Goal: Task Accomplishment & Management: Manage account settings

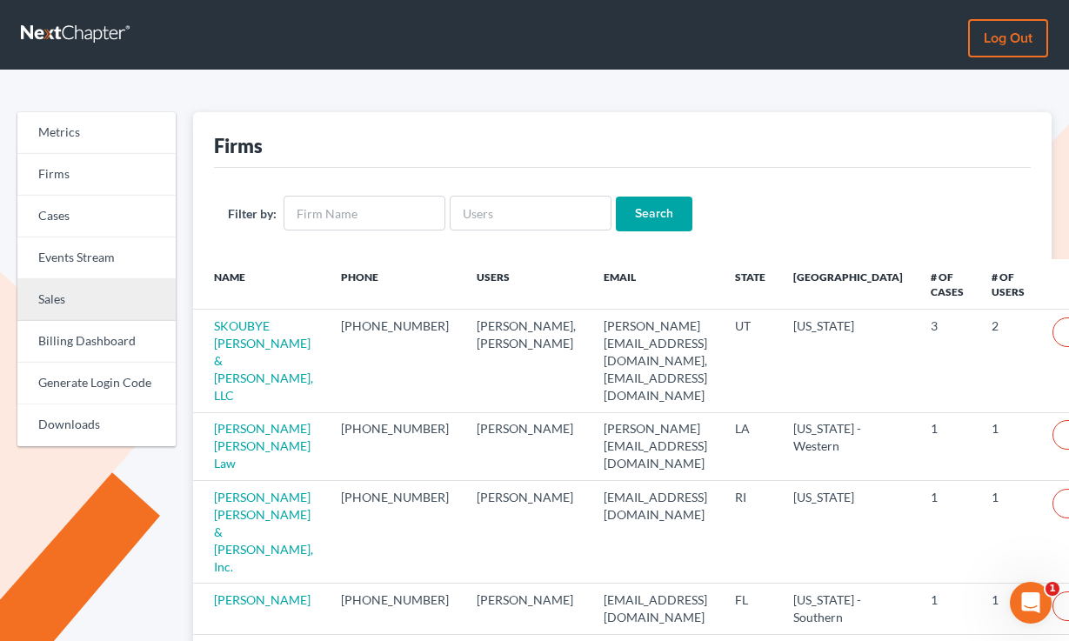
click at [90, 310] on link "Sales" at bounding box center [96, 300] width 158 height 42
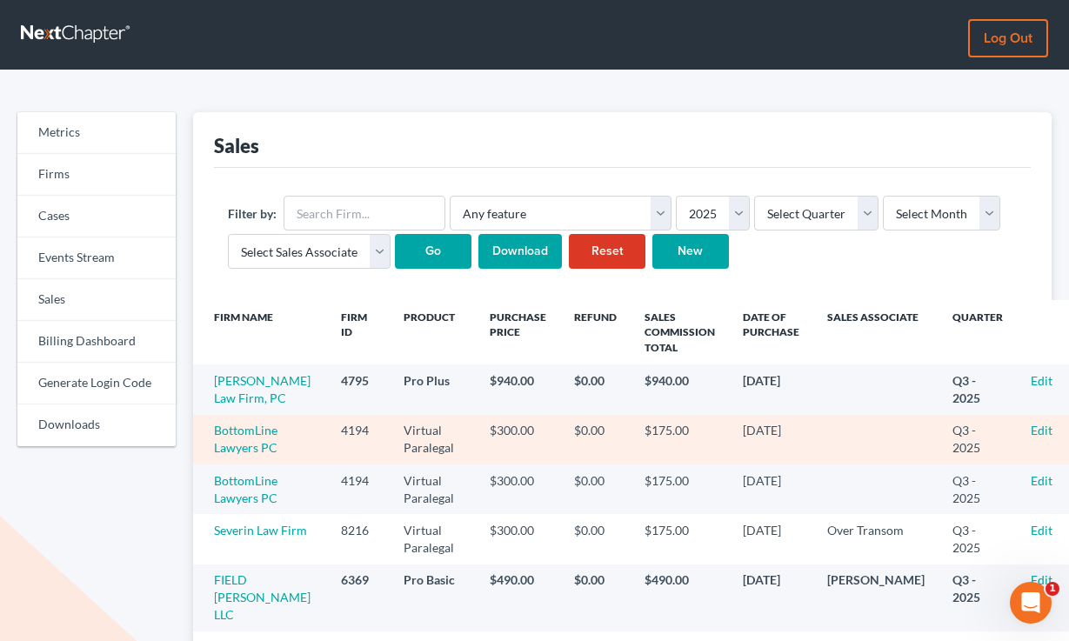
scroll to position [215, 0]
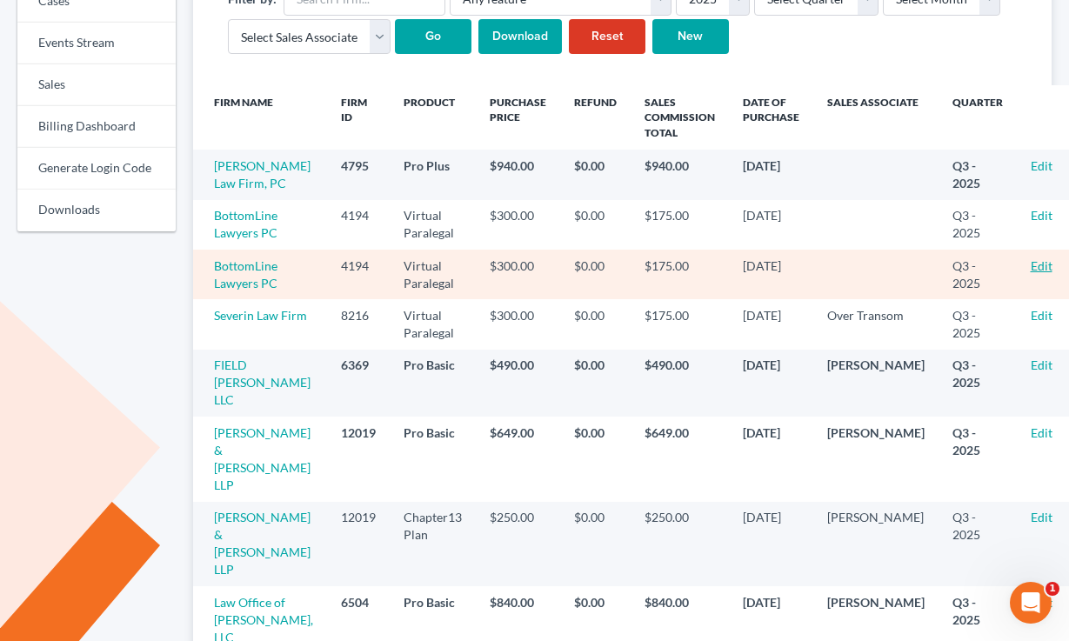
click at [1030, 262] on link "Edit" at bounding box center [1041, 265] width 22 height 15
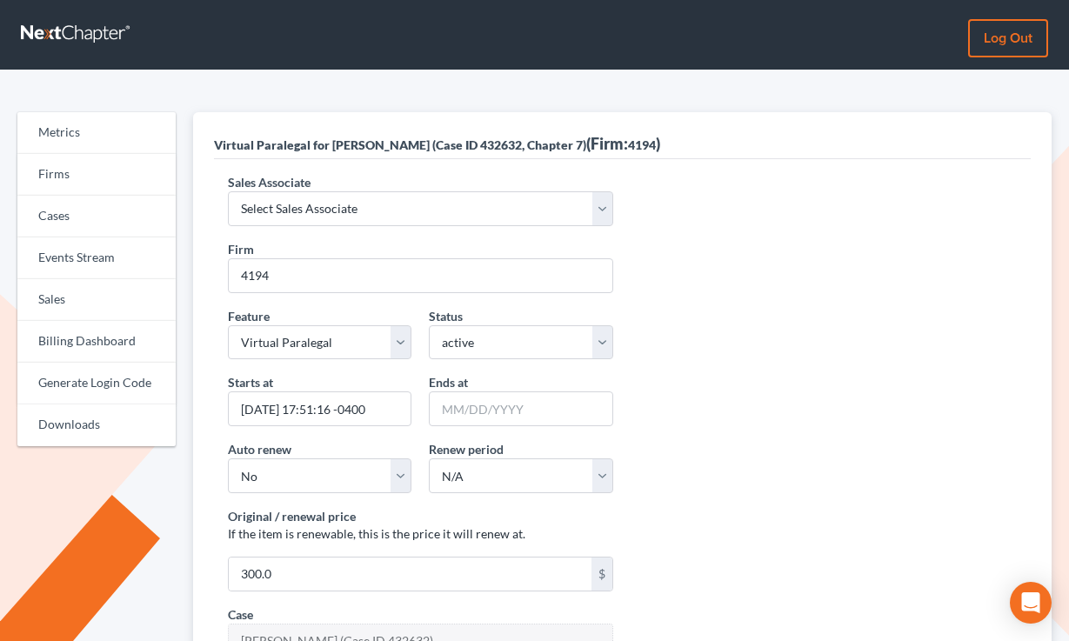
click at [266, 180] on label "Sales Associate" at bounding box center [269, 182] width 83 height 18
click at [266, 191] on select "Select Sales Associate Alex Seymour Over Transom Tim Shadoan" at bounding box center [421, 208] width 386 height 35
click at [310, 208] on select "Select Sales Associate Alex Seymour Over Transom Tim Shadoan" at bounding box center [421, 208] width 386 height 35
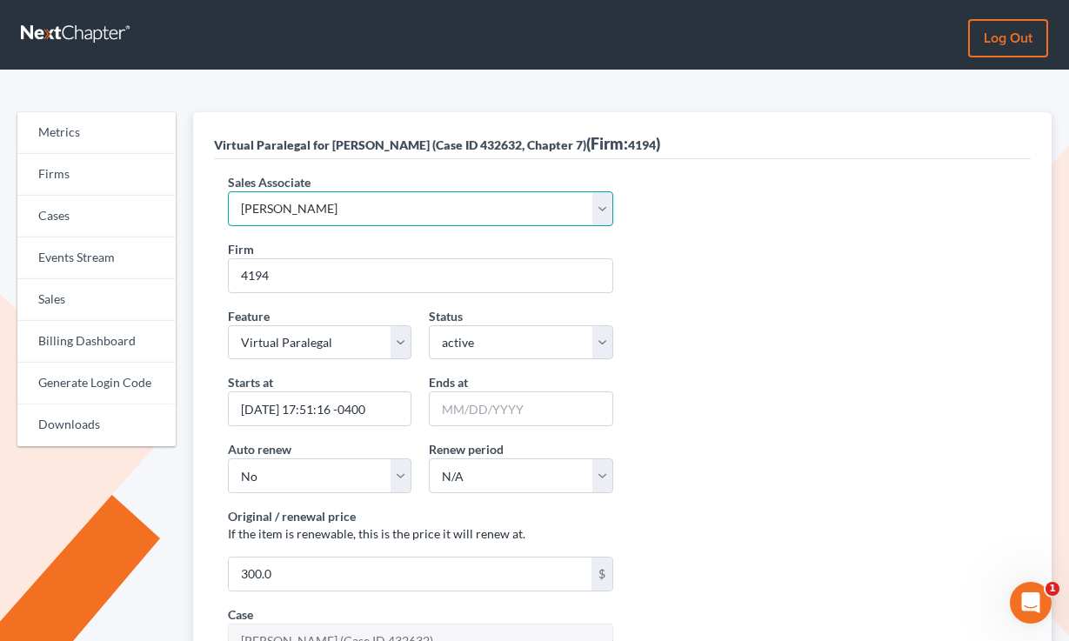
click at [228, 191] on select "Select Sales Associate Alex Seymour Over Transom Tim Shadoan" at bounding box center [421, 208] width 386 height 35
click at [312, 219] on select "Select Sales Associate Alex Seymour Over Transom Tim Shadoan" at bounding box center [421, 208] width 386 height 35
select select "10275"
click at [228, 191] on select "Select Sales Associate Alex Seymour Over Transom Tim Shadoan" at bounding box center [421, 208] width 386 height 35
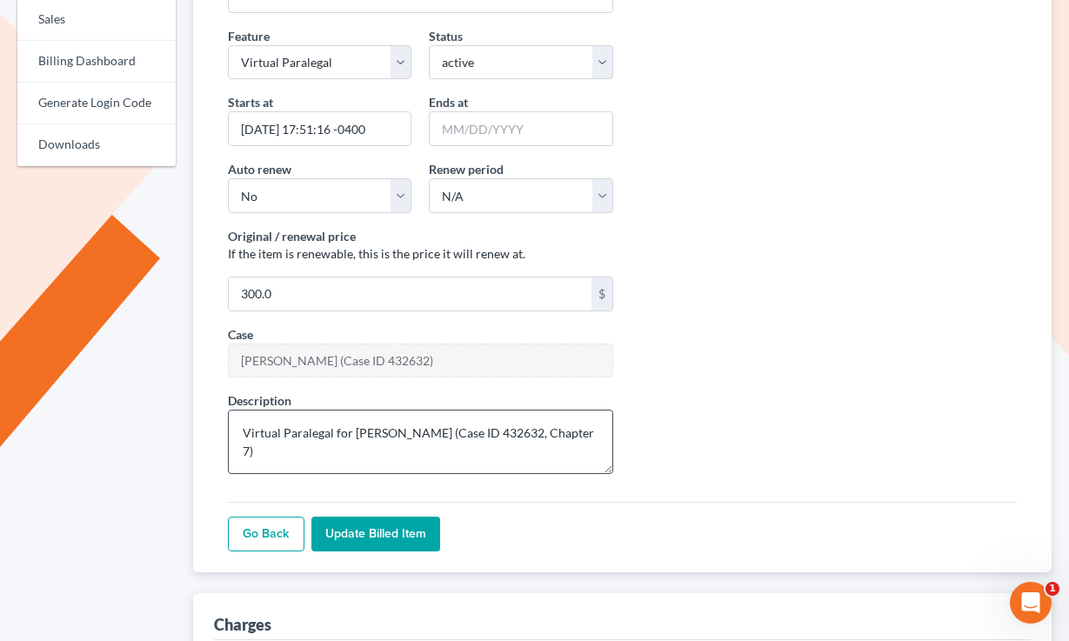
scroll to position [336, 0]
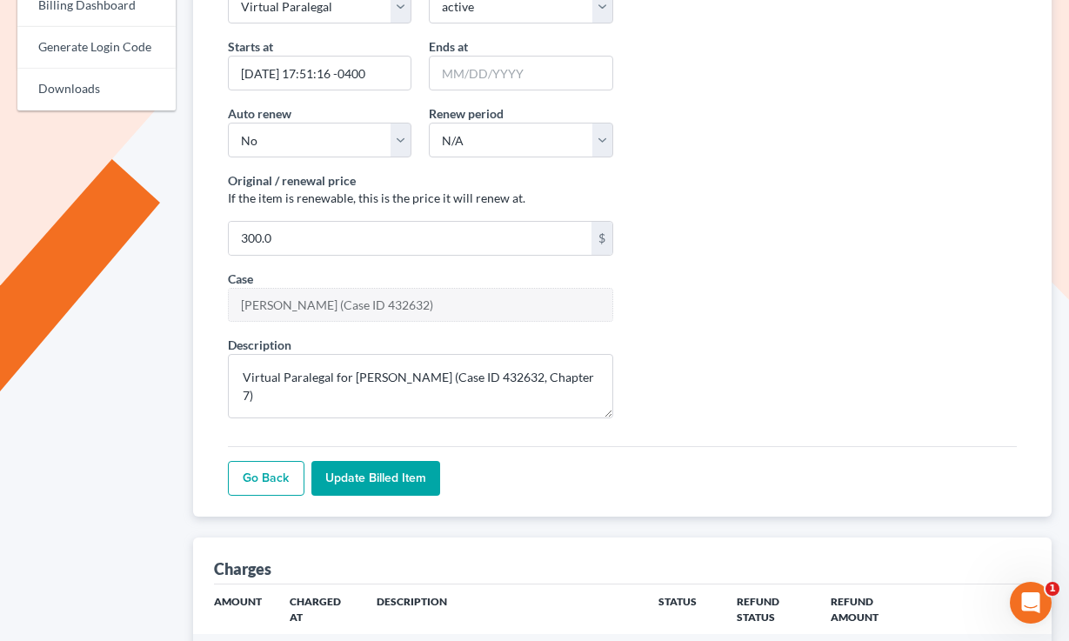
click at [354, 484] on input "Update Billed item" at bounding box center [375, 478] width 129 height 35
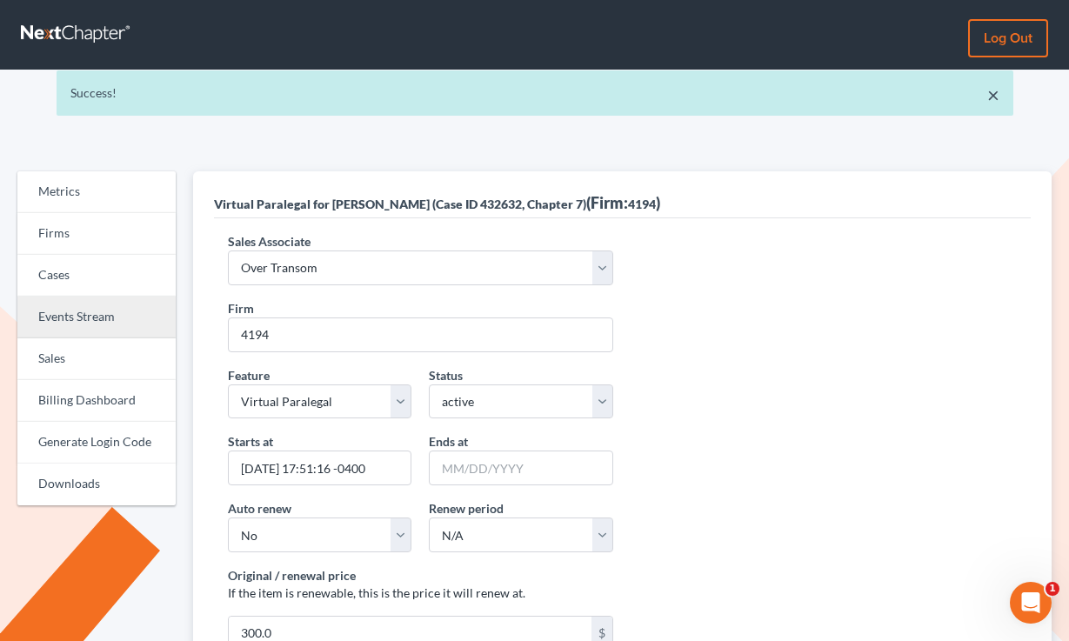
click at [76, 337] on link "Events Stream" at bounding box center [96, 317] width 158 height 42
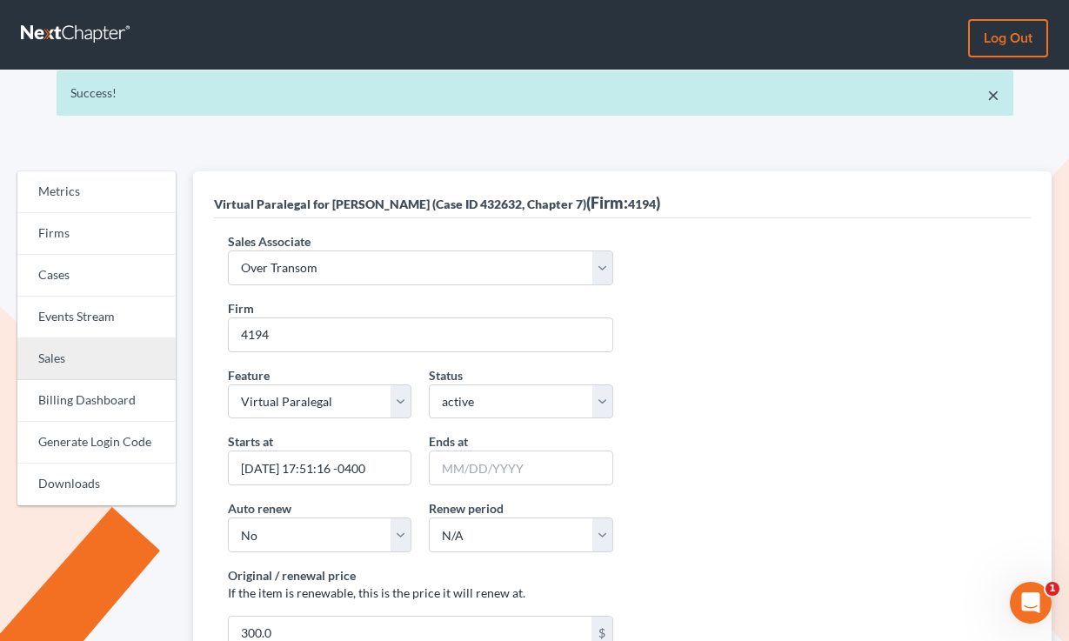
click at [106, 343] on link "Sales" at bounding box center [96, 359] width 158 height 42
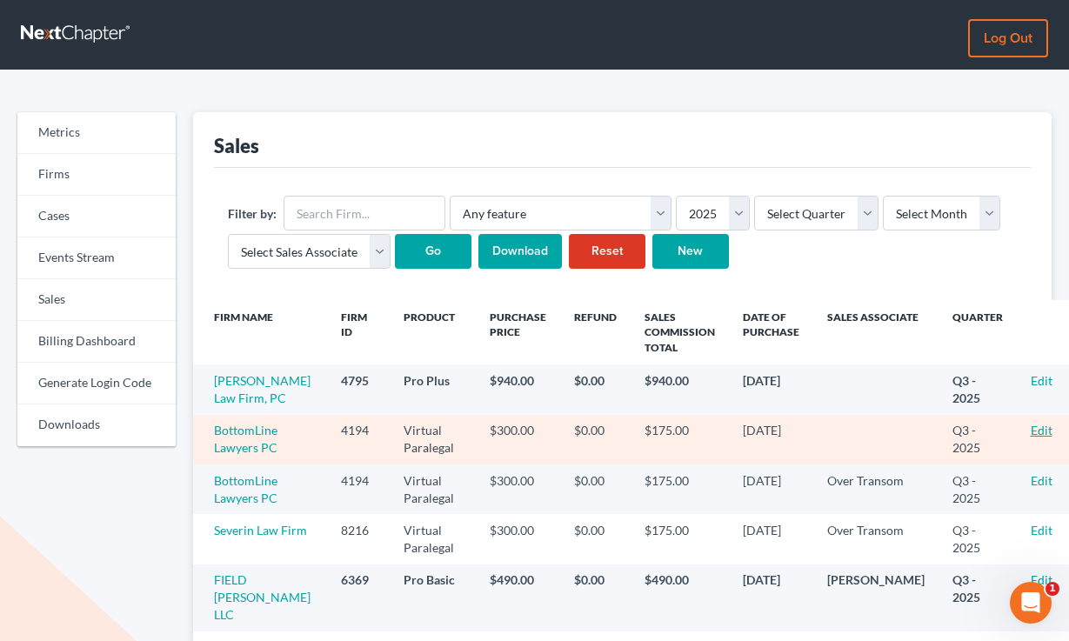
click at [1030, 432] on link "Edit" at bounding box center [1041, 430] width 22 height 15
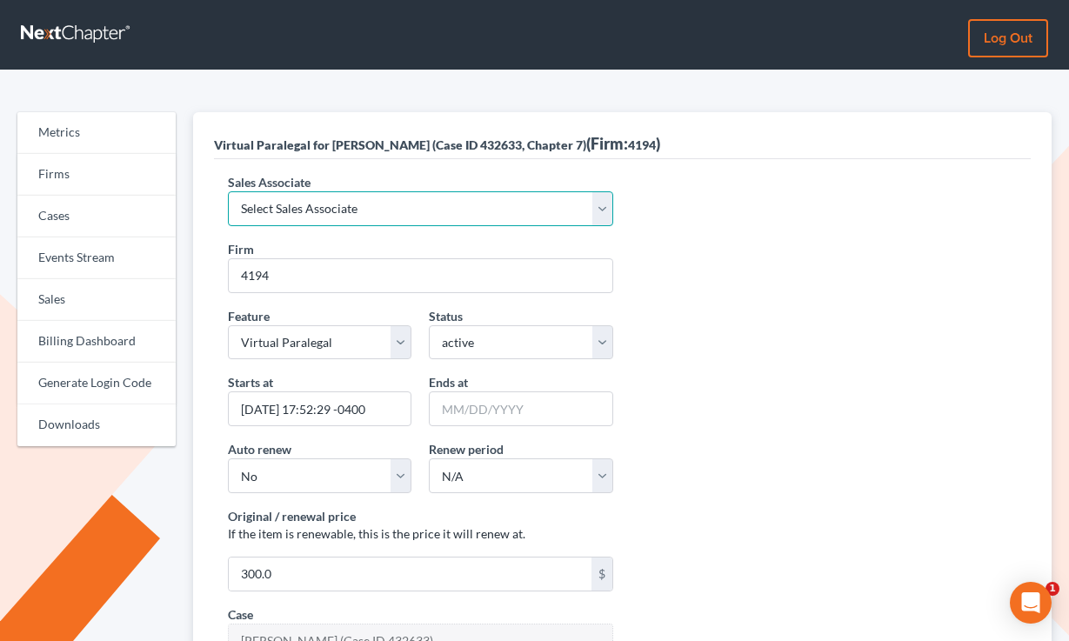
click at [311, 208] on select "Select Sales Associate [PERSON_NAME] Over Transom [PERSON_NAME]" at bounding box center [421, 208] width 386 height 35
select select "10275"
click at [228, 191] on select "Select Sales Associate Alex Seymour Over Transom Tim Shadoan" at bounding box center [421, 208] width 386 height 35
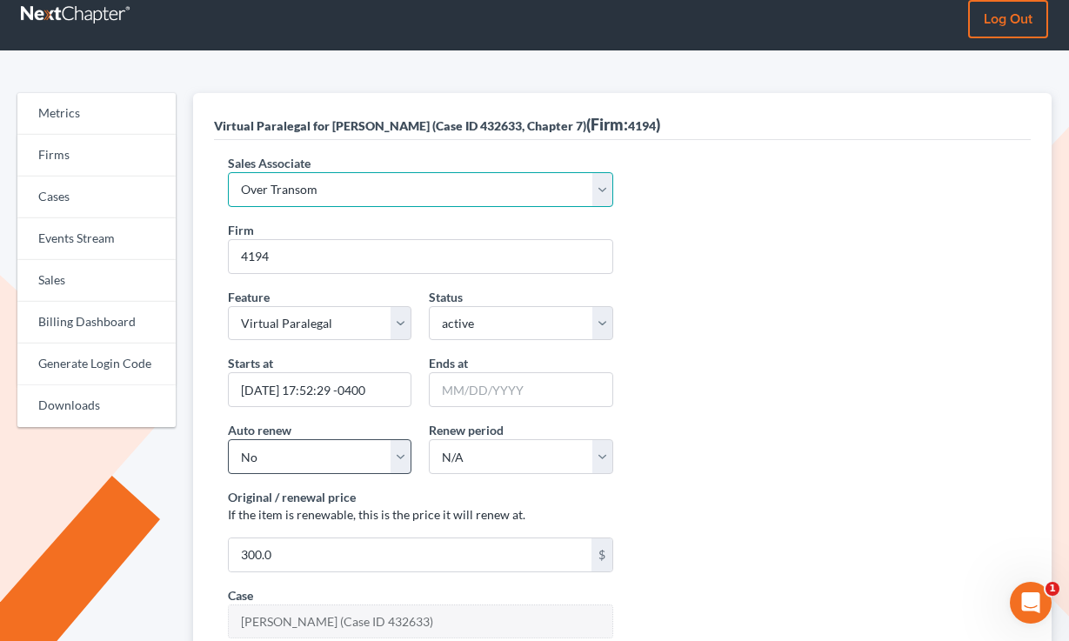
scroll to position [240, 0]
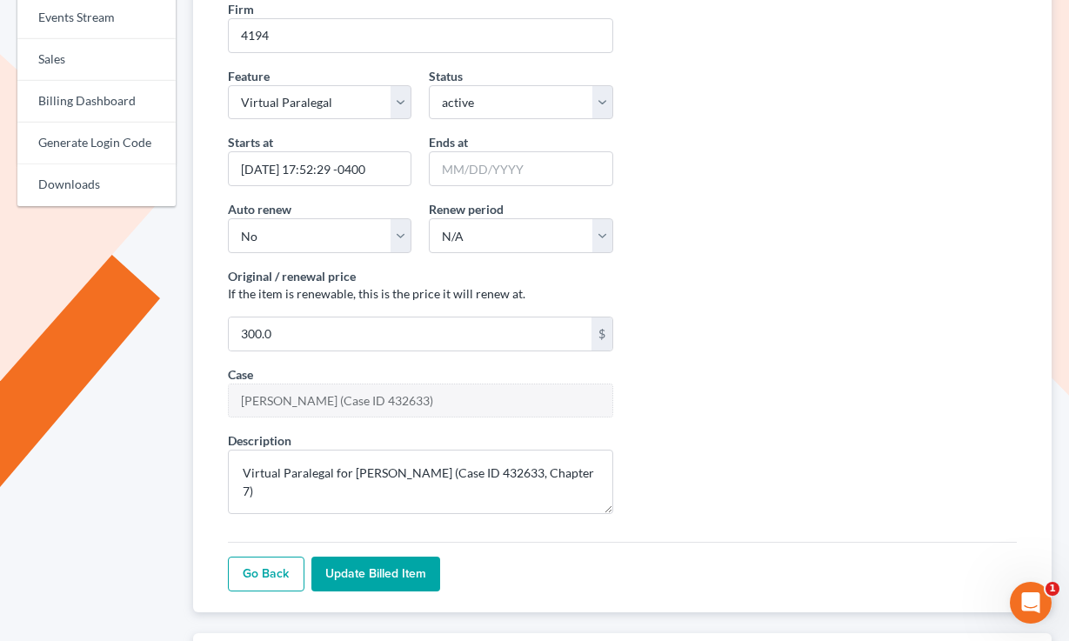
click at [372, 558] on input "Update Billed item" at bounding box center [375, 573] width 129 height 35
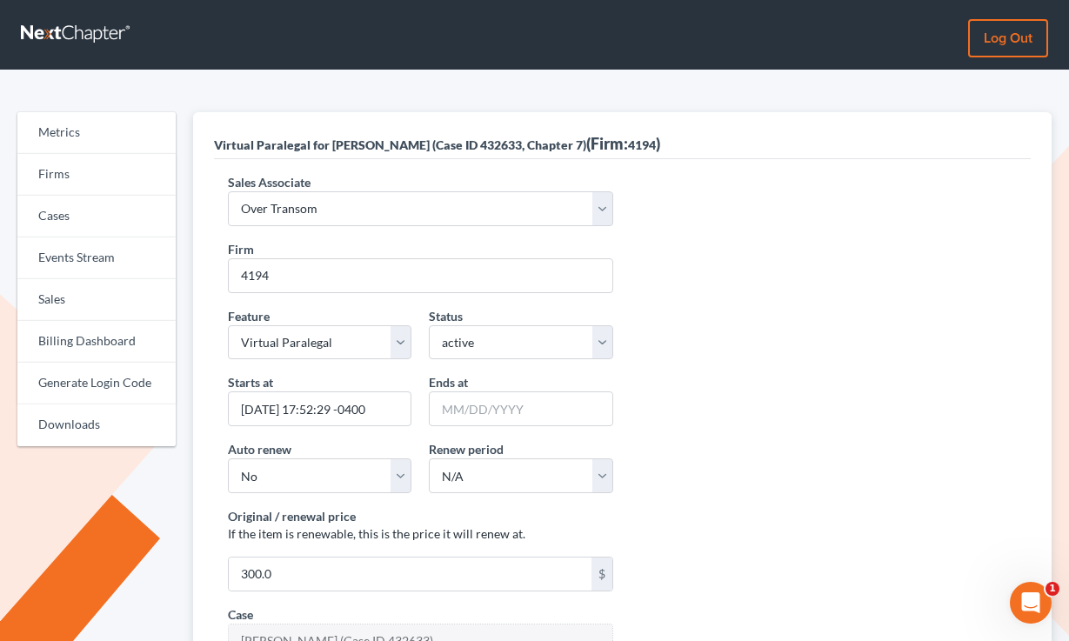
click at [1009, 34] on link "Log out" at bounding box center [1008, 38] width 80 height 38
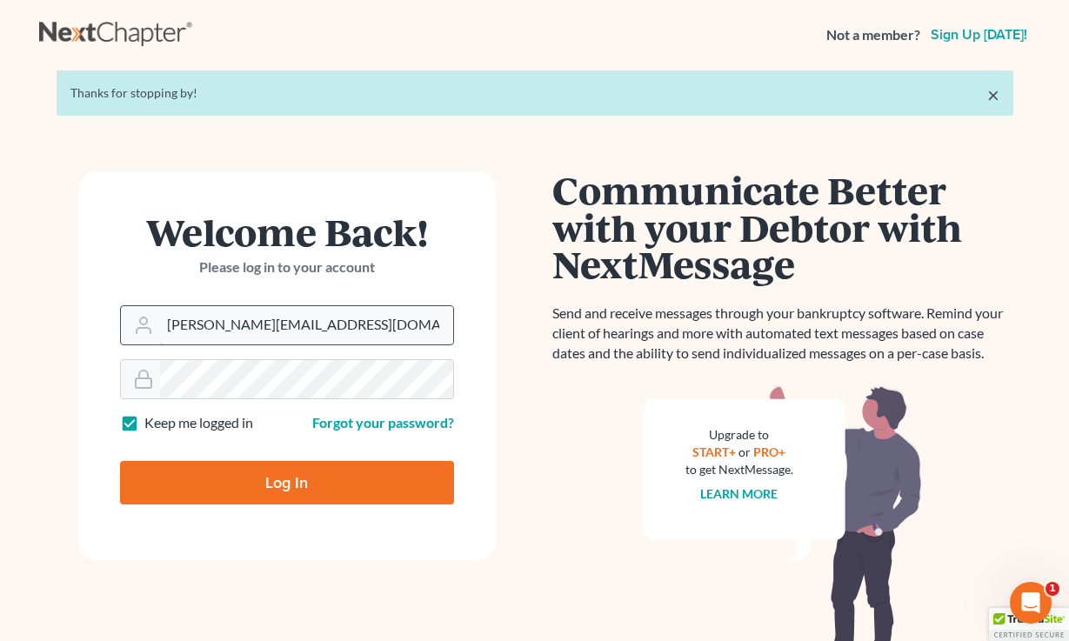
click at [322, 314] on input "tim@nextchapterbk.com" at bounding box center [306, 325] width 293 height 38
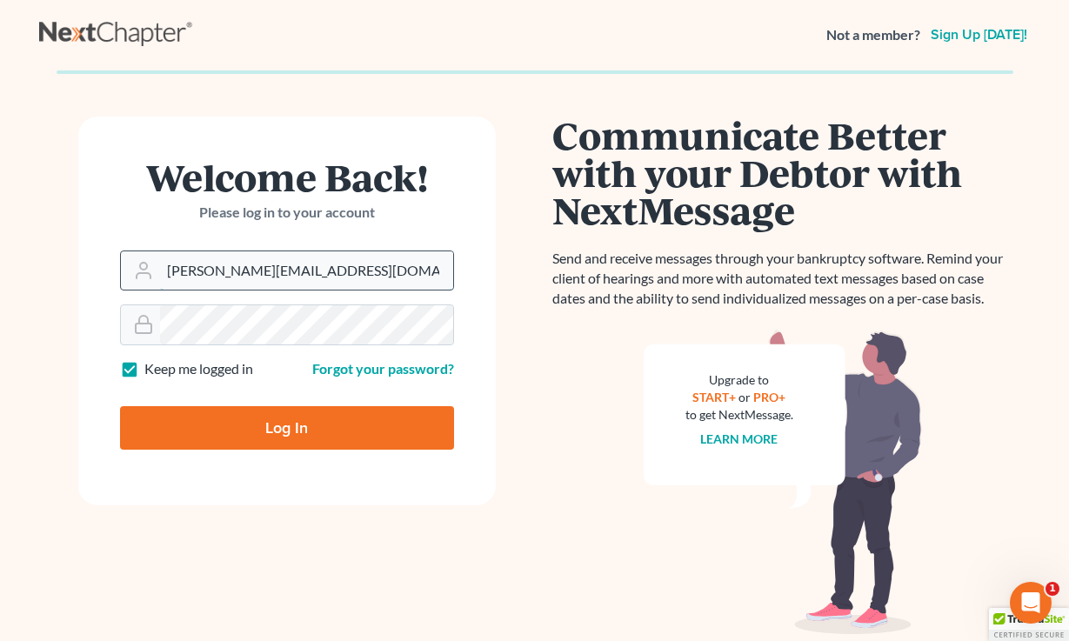
type input "qa@nextchapterbk.com"
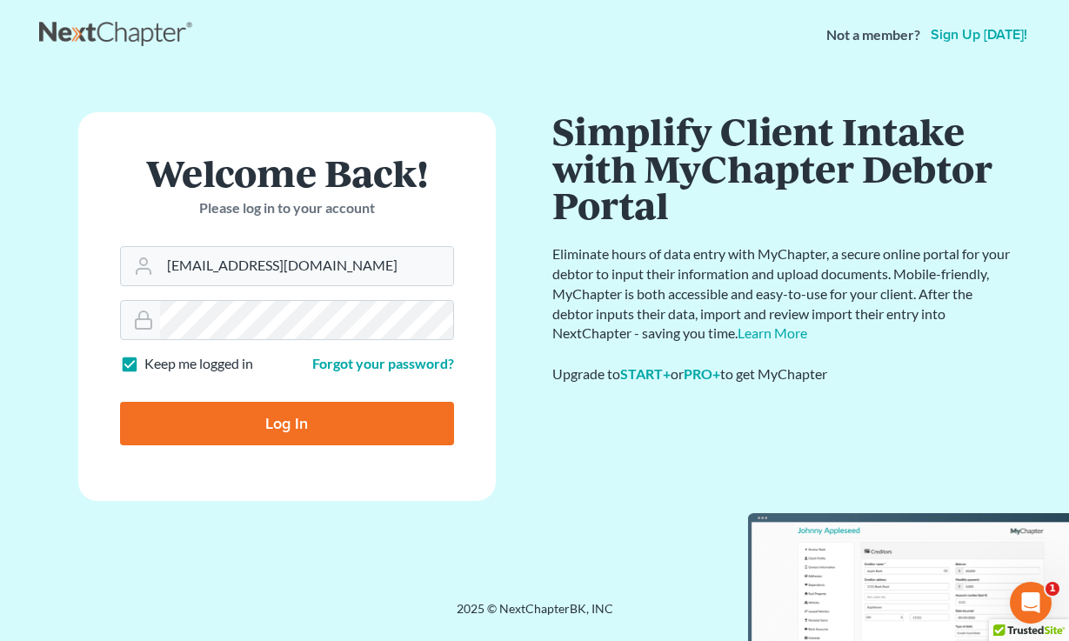
click at [289, 404] on input "Log In" at bounding box center [287, 423] width 334 height 43
type input "Thinking..."
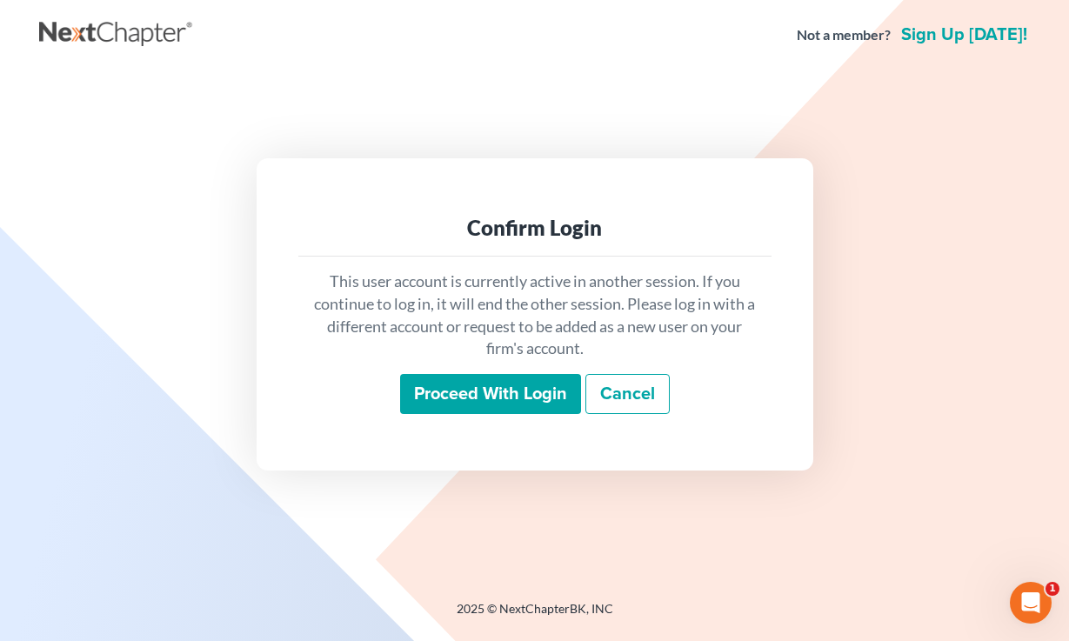
click at [505, 402] on input "Proceed with login" at bounding box center [490, 394] width 181 height 40
